Goal: Task Accomplishment & Management: Use online tool/utility

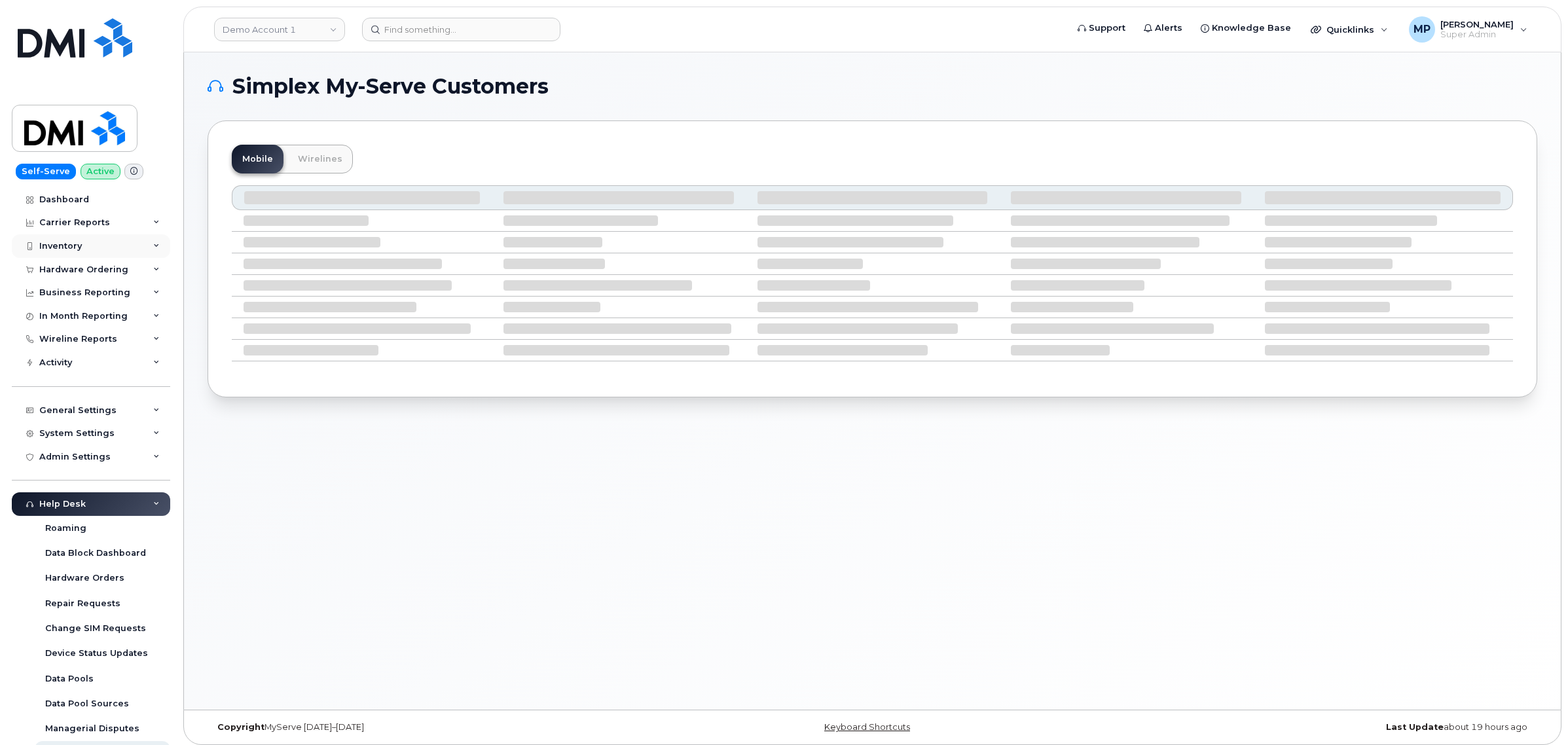
click at [57, 243] on div "Inventory" at bounding box center [91, 246] width 158 height 23
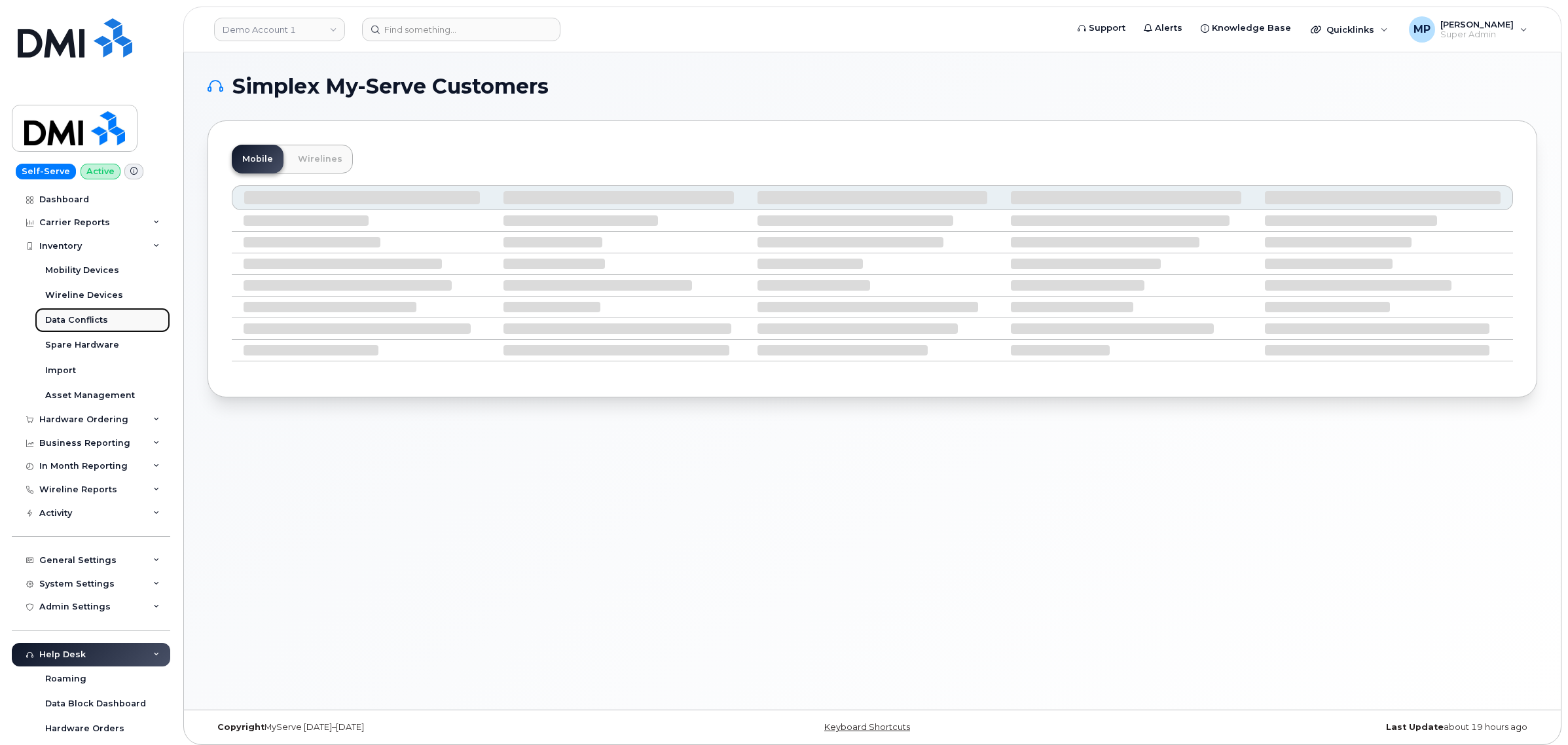
click at [78, 321] on div "Data Conflicts" at bounding box center [77, 320] width 63 height 12
